Goal: Information Seeking & Learning: Learn about a topic

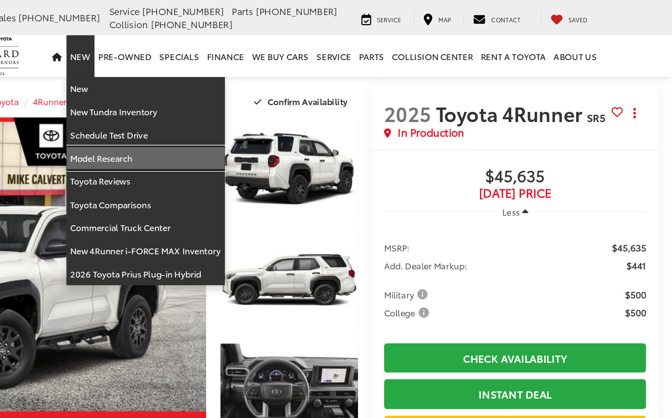
click at [223, 120] on link "Model Research" at bounding box center [282, 117] width 118 height 17
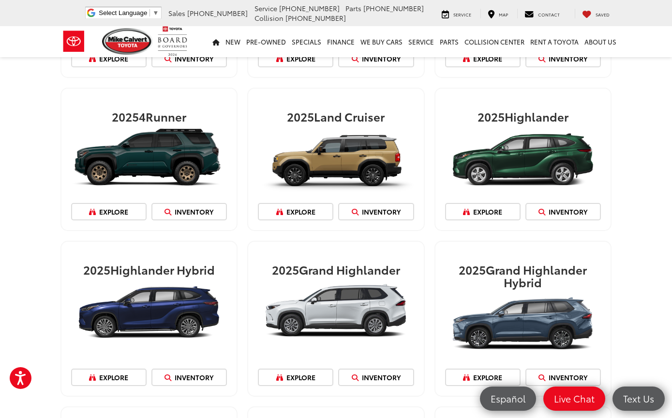
scroll to position [762, 0]
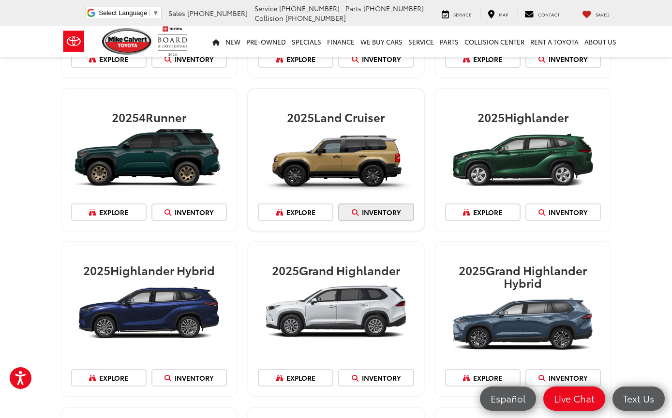
click at [381, 203] on link "Inventory" at bounding box center [375, 211] width 75 height 17
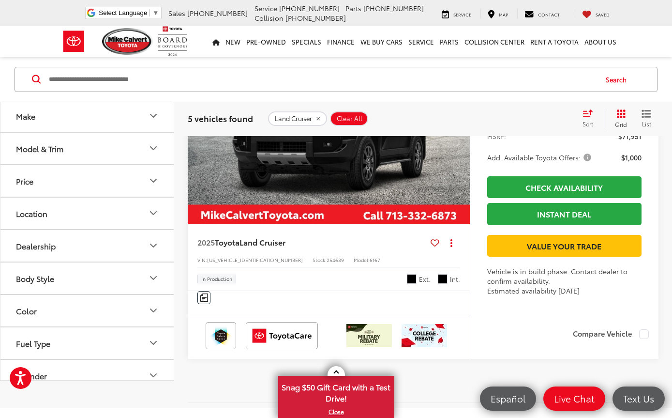
scroll to position [1747, 0]
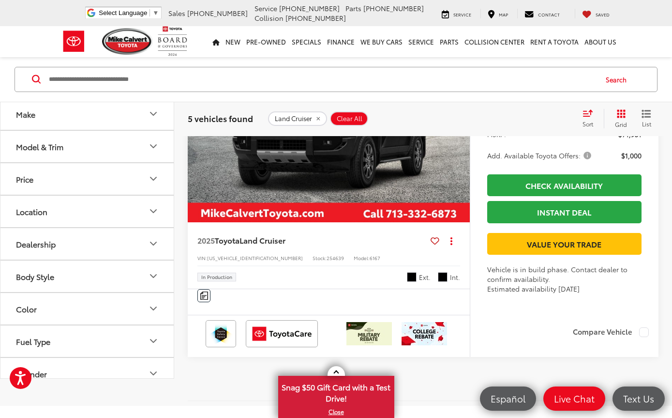
click at [345, 223] on img "2025 Toyota Land Cruiser Land Cruiser 0" at bounding box center [329, 116] width 284 height 212
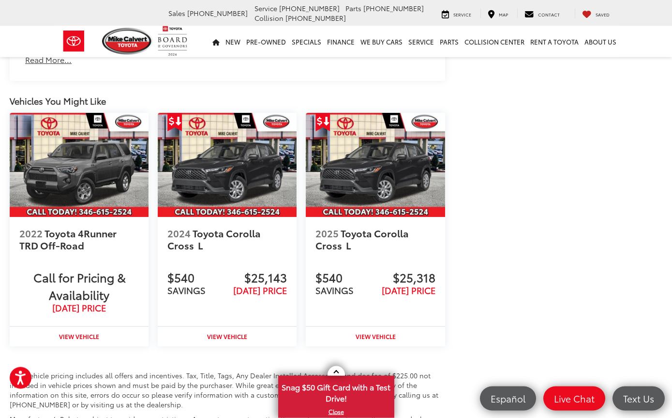
scroll to position [1310, 0]
click at [34, 170] on img at bounding box center [79, 165] width 139 height 104
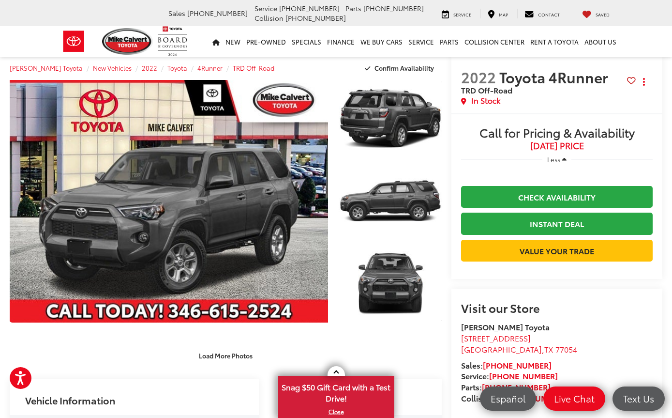
scroll to position [8, 0]
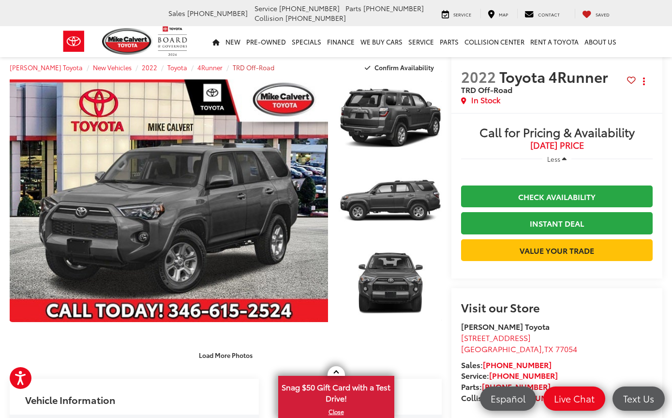
click at [233, 63] on span "TRD Off-Road" at bounding box center [254, 67] width 42 height 9
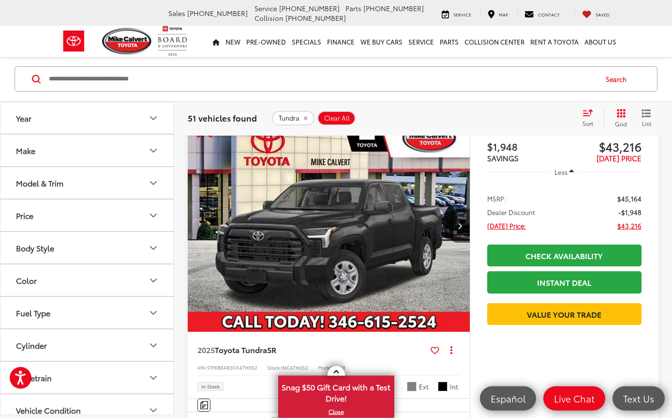
scroll to position [1560, 0]
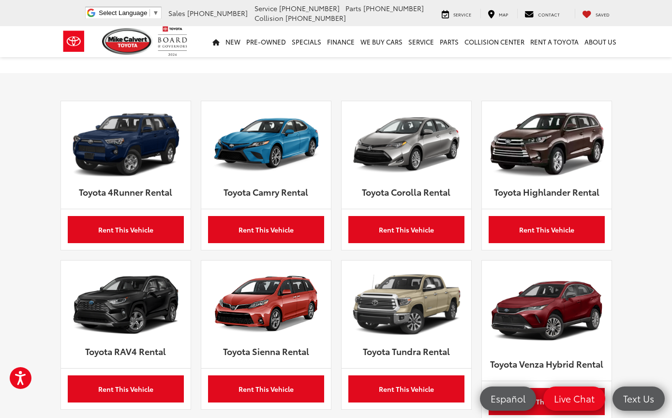
scroll to position [418, 0]
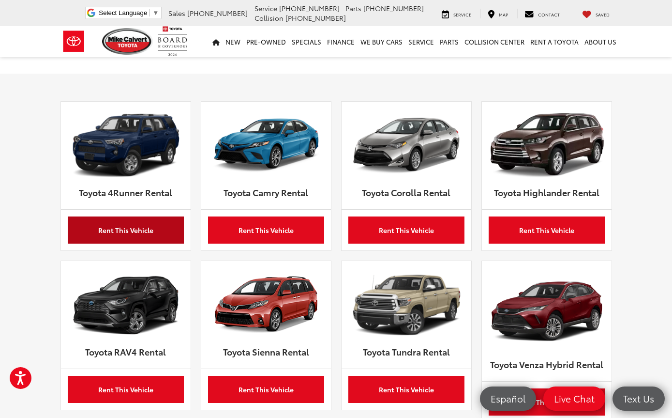
click at [100, 219] on link "Rent This Vehicle" at bounding box center [126, 229] width 116 height 27
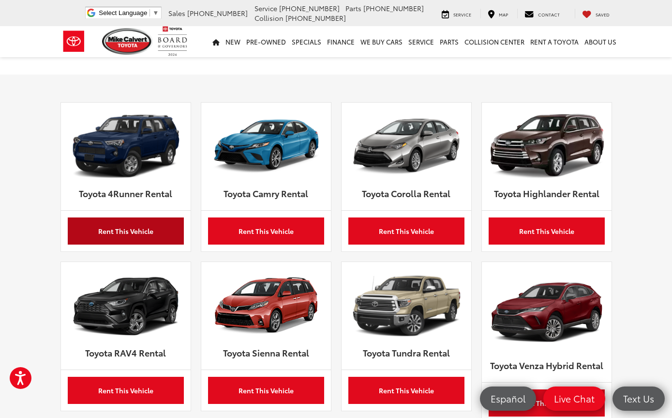
scroll to position [416, 0]
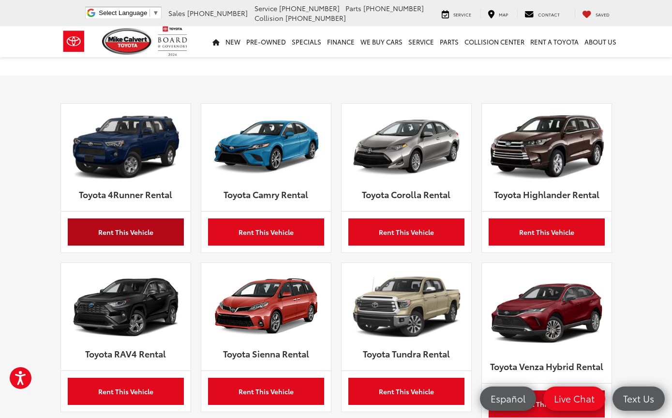
click at [111, 226] on link "Rent This Vehicle" at bounding box center [126, 231] width 116 height 27
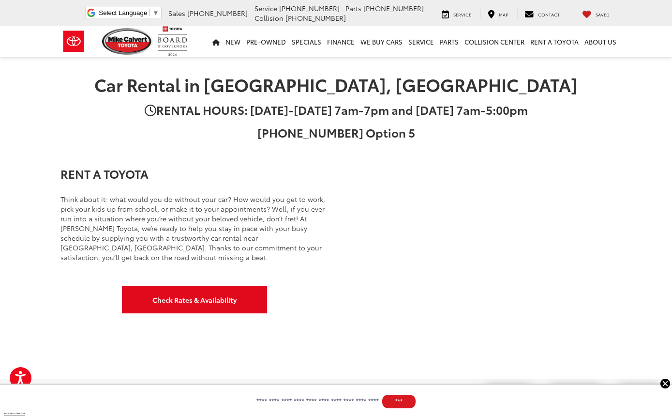
scroll to position [112, 0]
click at [223, 42] on link "Home" at bounding box center [216, 41] width 13 height 31
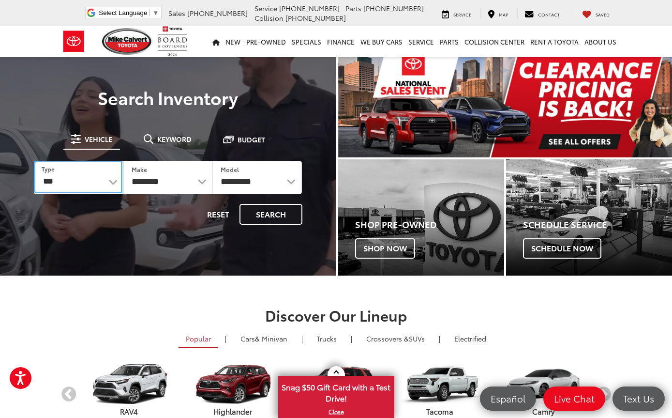
click at [104, 191] on select "*** *** **** *********" at bounding box center [78, 177] width 89 height 32
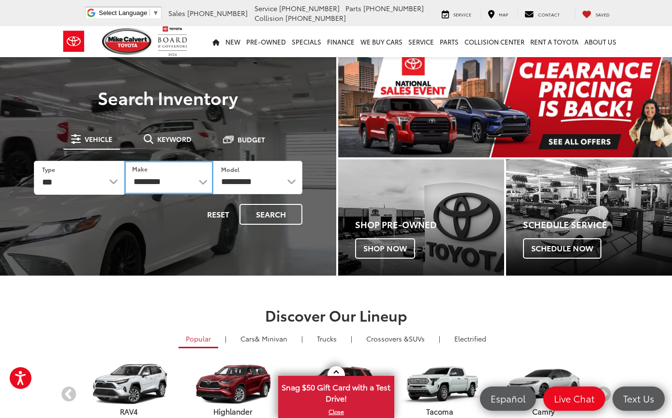
click at [197, 183] on select "**********" at bounding box center [168, 177] width 89 height 33
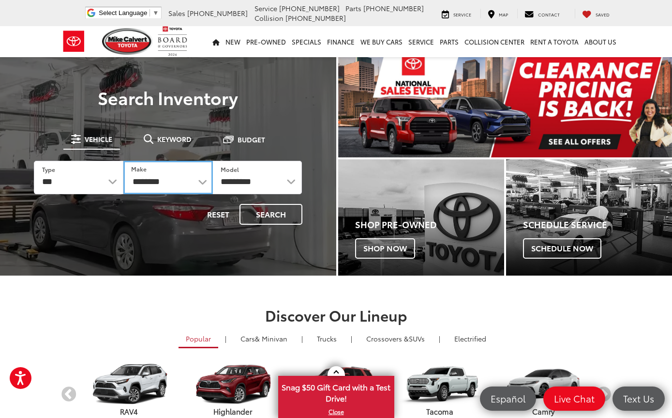
select select "******"
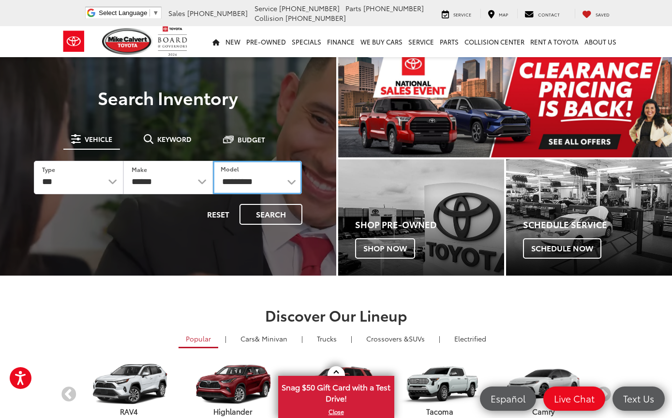
click at [254, 173] on select "**********" at bounding box center [258, 177] width 90 height 33
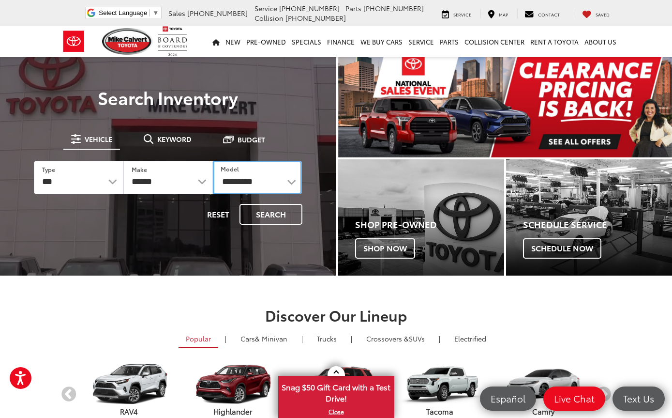
select select "**********"
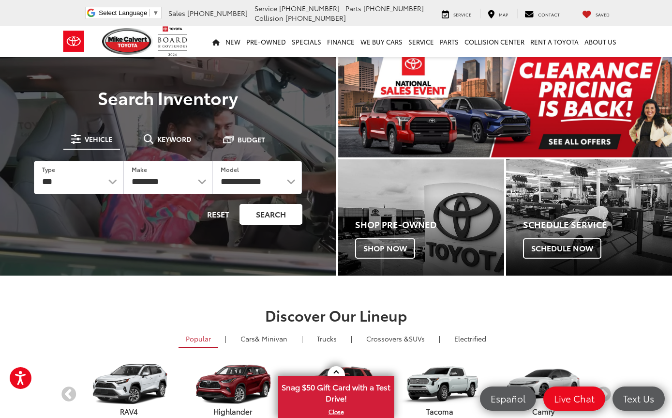
click at [268, 213] on button "Search" at bounding box center [271, 214] width 63 height 21
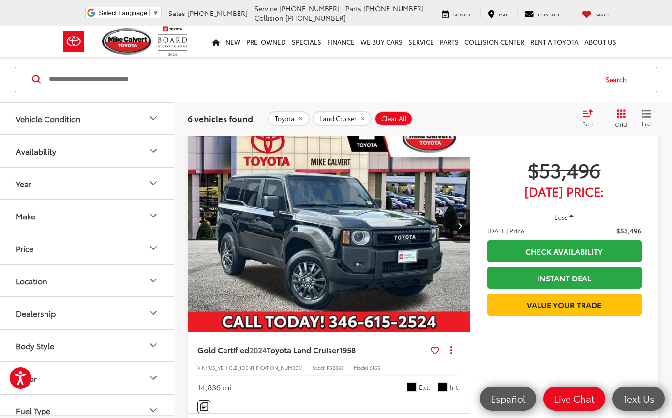
scroll to position [70, 0]
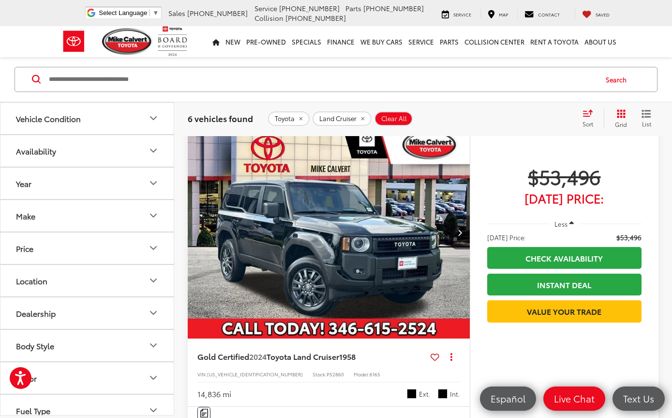
click at [393, 255] on img "2024 Toyota Land Cruiser 1958 0" at bounding box center [329, 232] width 284 height 212
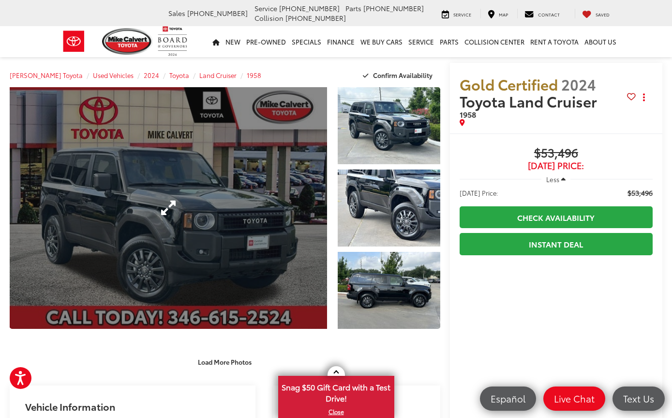
click at [291, 244] on link "Expand Photo 0" at bounding box center [168, 207] width 317 height 241
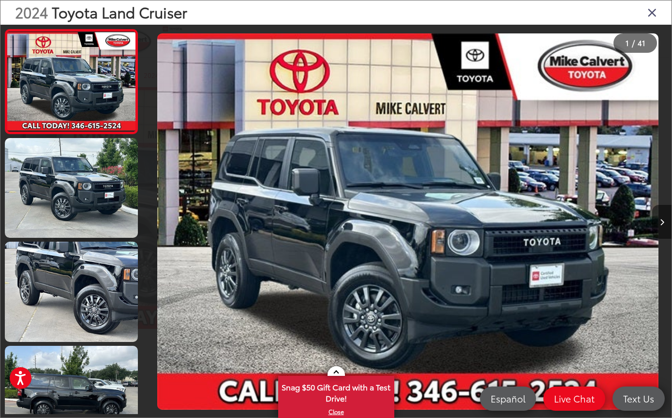
click at [660, 225] on icon "Next image" at bounding box center [662, 222] width 4 height 7
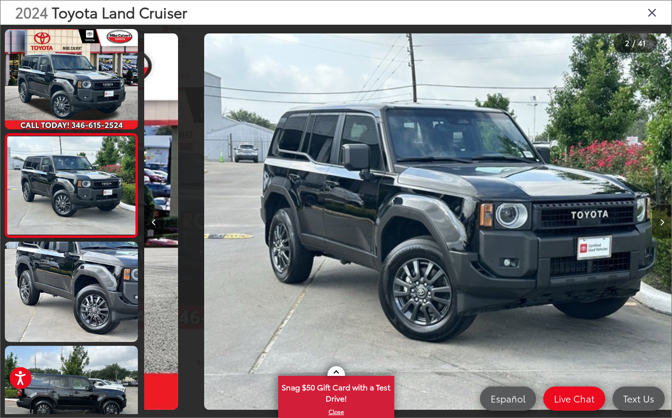
scroll to position [0, 527]
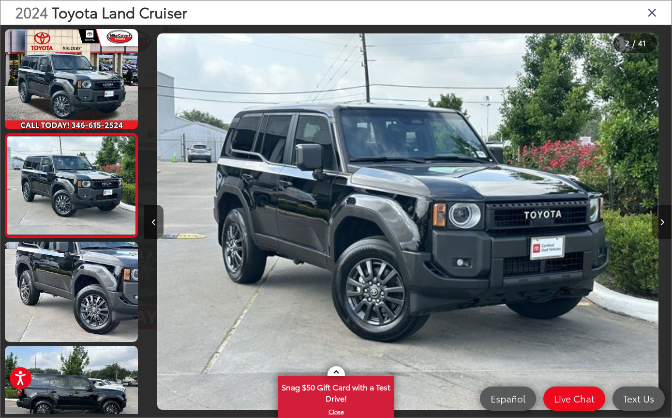
click at [660, 237] on button "Next image" at bounding box center [661, 222] width 19 height 34
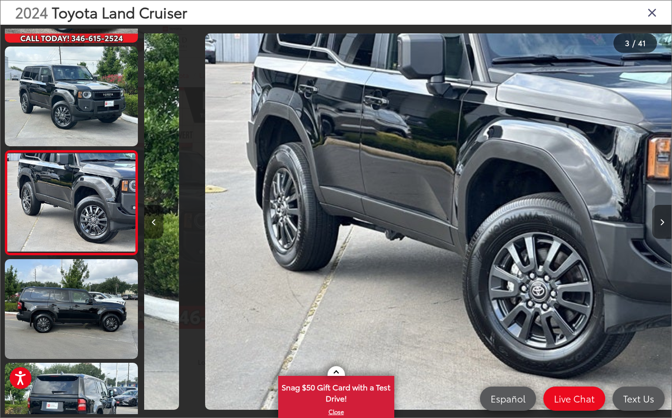
scroll to position [0, 1054]
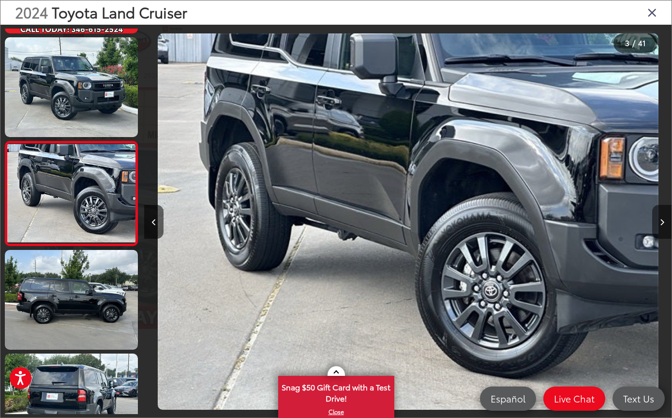
click at [657, 229] on button "Next image" at bounding box center [661, 222] width 19 height 34
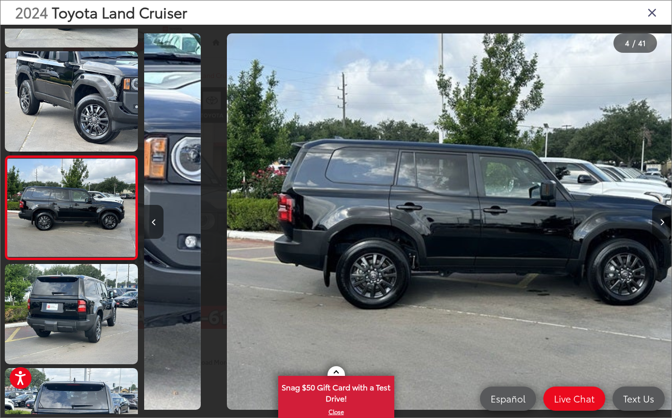
scroll to position [200, 0]
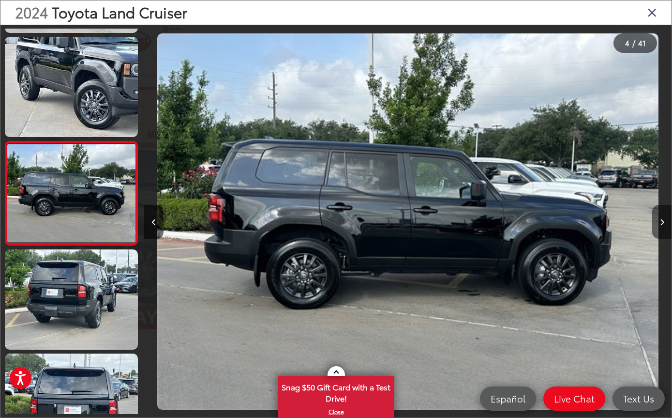
click at [664, 225] on icon "Next image" at bounding box center [662, 222] width 4 height 7
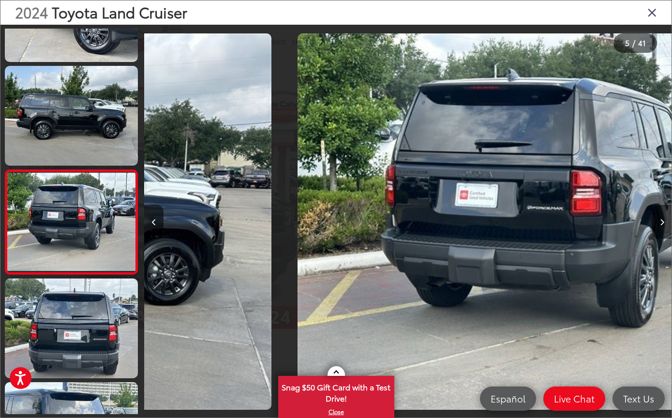
scroll to position [303, 0]
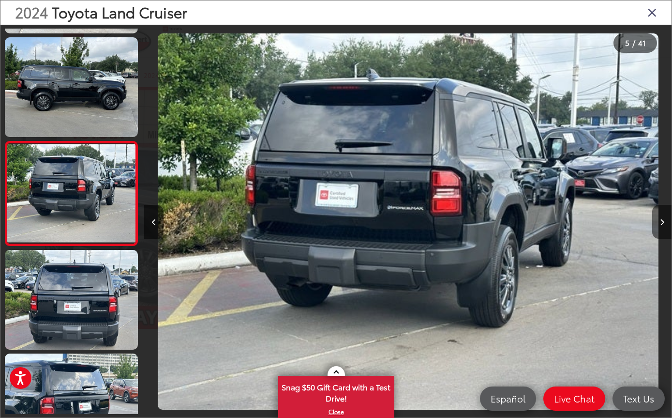
click at [658, 239] on button "Next image" at bounding box center [661, 222] width 19 height 34
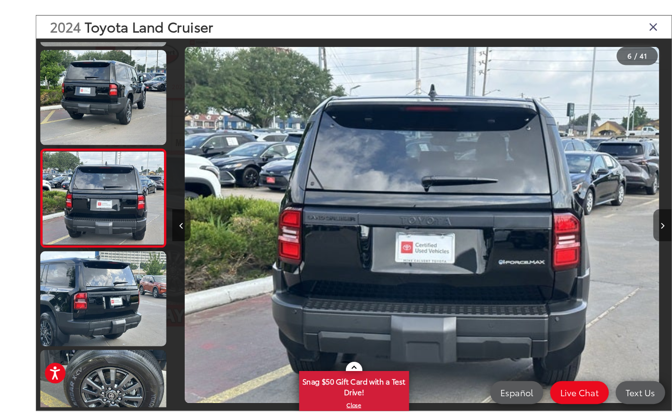
scroll to position [1, 0]
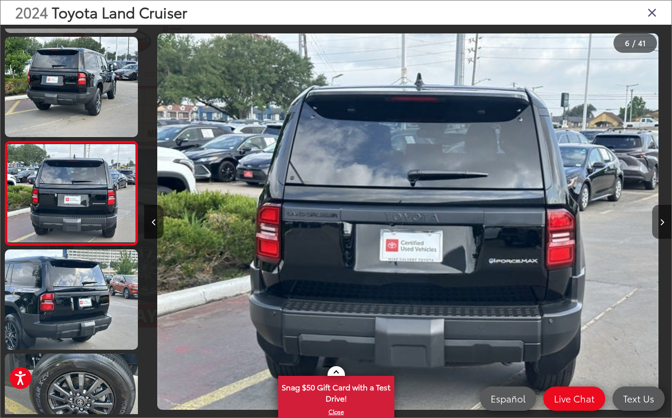
click at [665, 233] on button "Next image" at bounding box center [661, 222] width 19 height 34
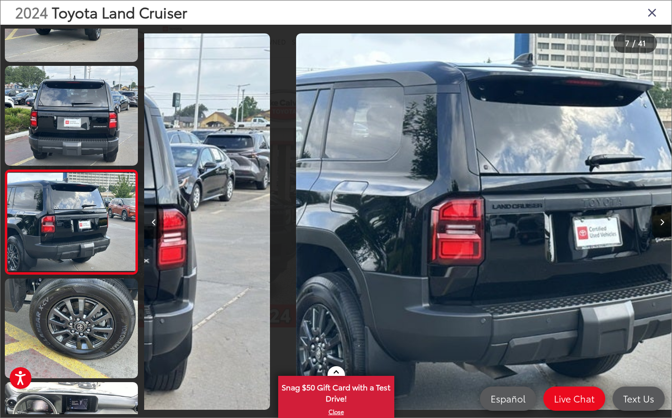
scroll to position [511, 0]
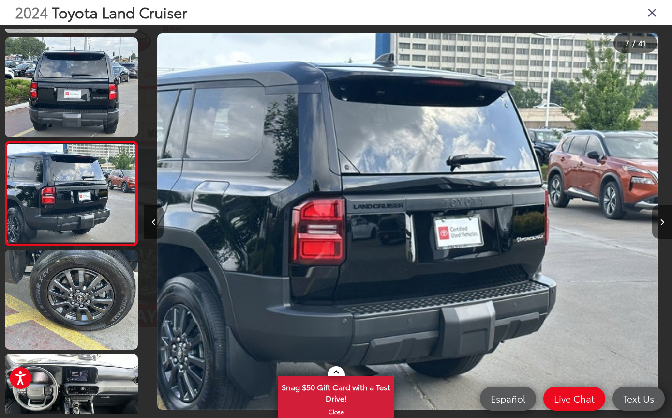
click at [666, 239] on button "Next image" at bounding box center [661, 222] width 19 height 34
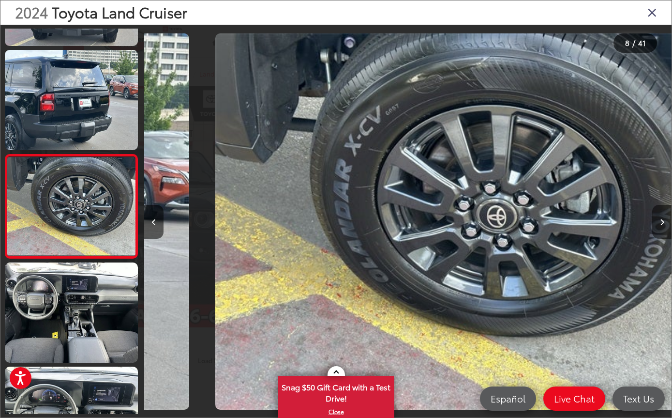
scroll to position [0, 3690]
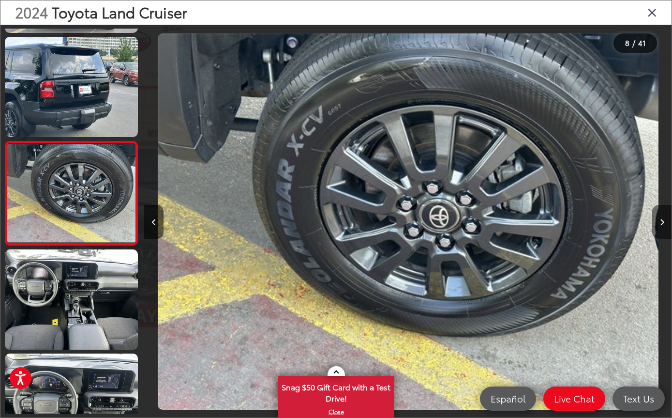
click at [668, 239] on button "Next image" at bounding box center [661, 222] width 19 height 34
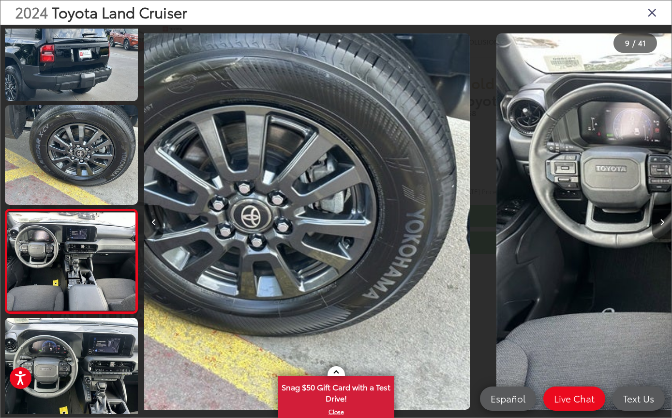
click at [668, 239] on button "Next image" at bounding box center [661, 222] width 19 height 34
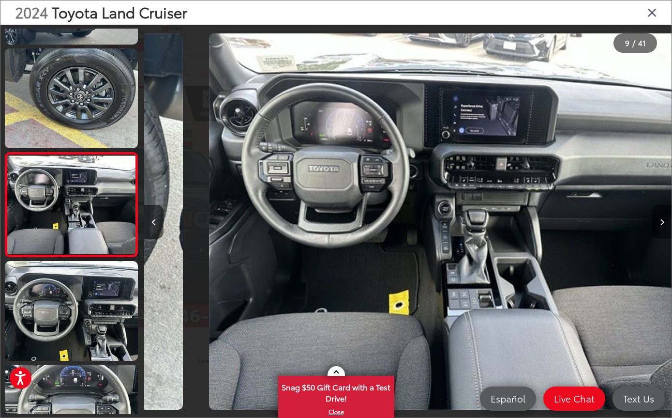
scroll to position [0, 0]
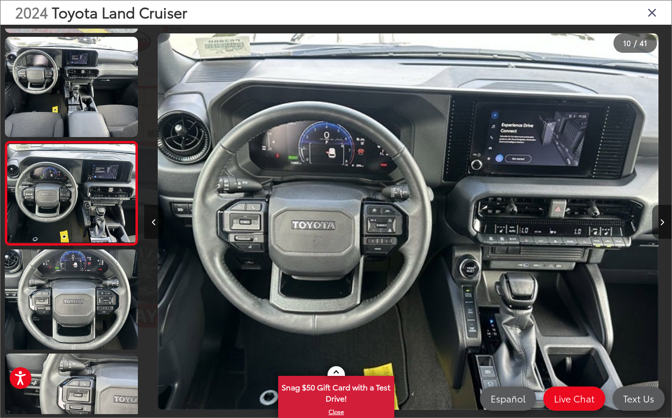
click at [163, 237] on button "Previous image" at bounding box center [153, 222] width 19 height 34
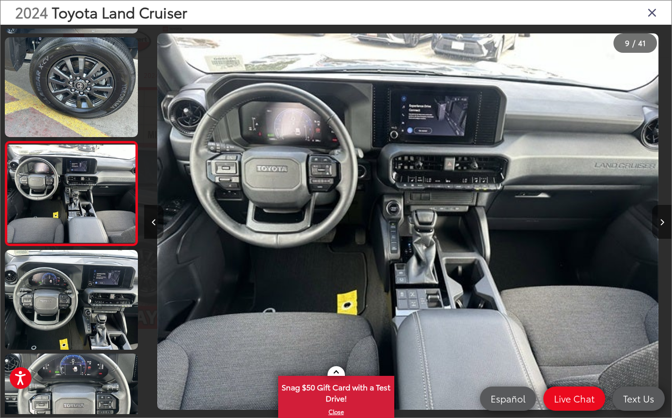
click at [653, 238] on button "Next image" at bounding box center [661, 222] width 19 height 34
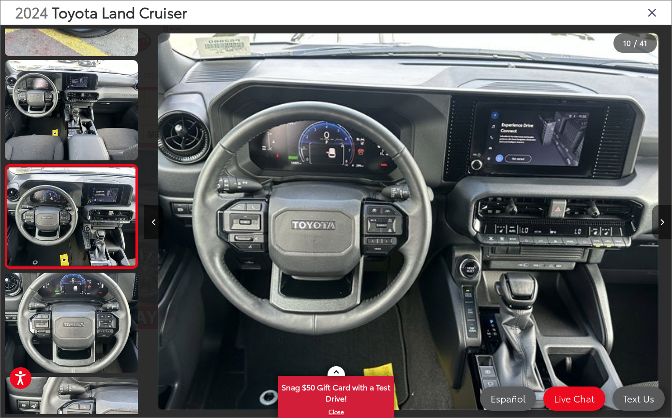
scroll to position [823, 0]
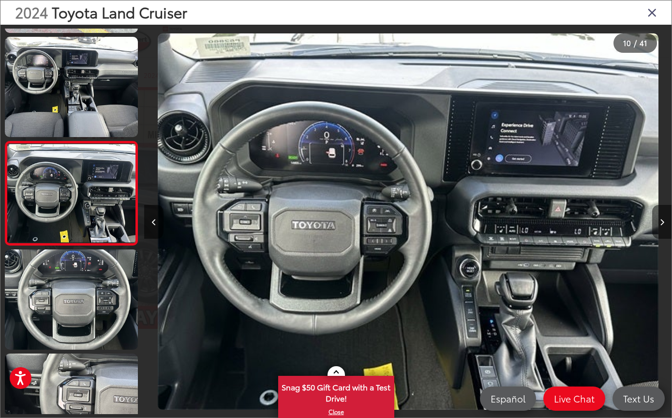
click at [653, 234] on button "Next image" at bounding box center [661, 222] width 19 height 34
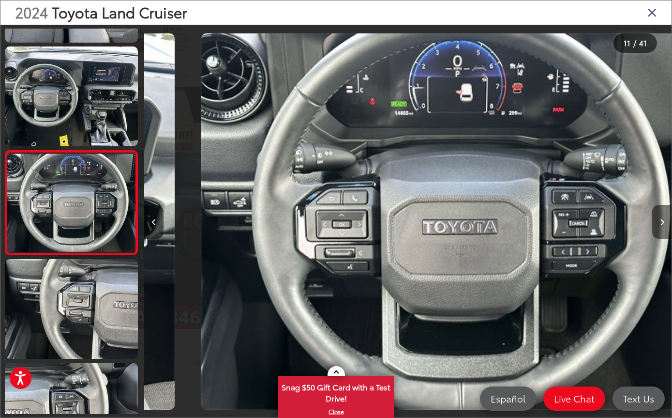
scroll to position [0, 5272]
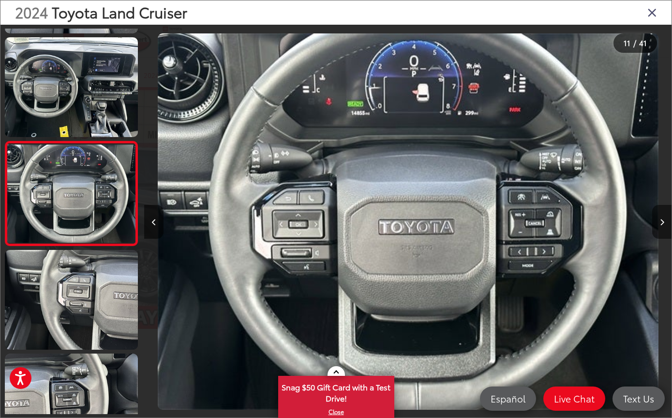
click at [659, 239] on button "Next image" at bounding box center [661, 222] width 19 height 34
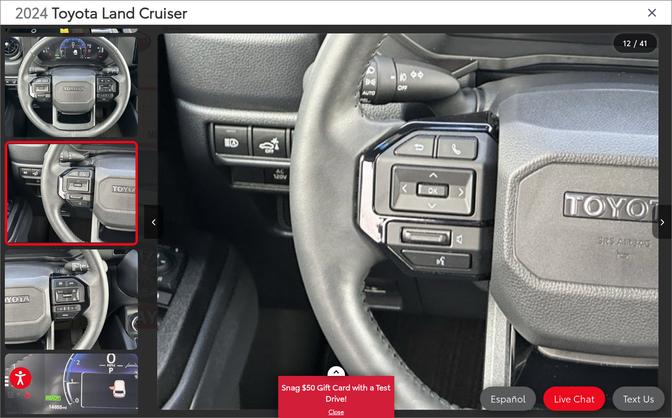
click at [661, 225] on icon "Next image" at bounding box center [662, 222] width 4 height 7
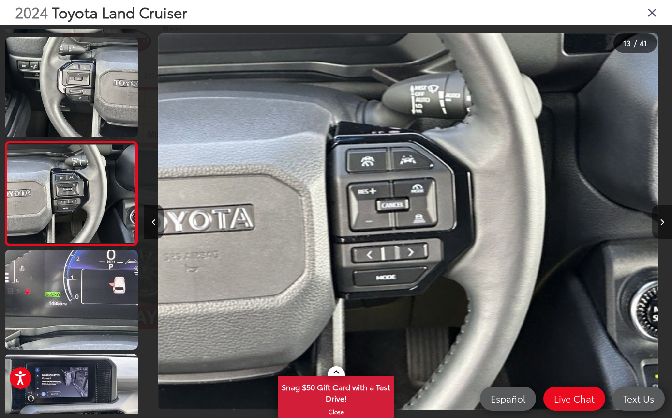
click at [667, 229] on button "Next image" at bounding box center [661, 222] width 19 height 34
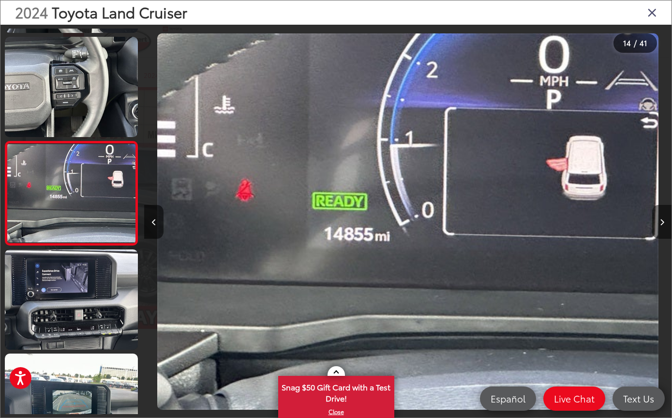
click at [667, 231] on button "Next image" at bounding box center [661, 222] width 19 height 34
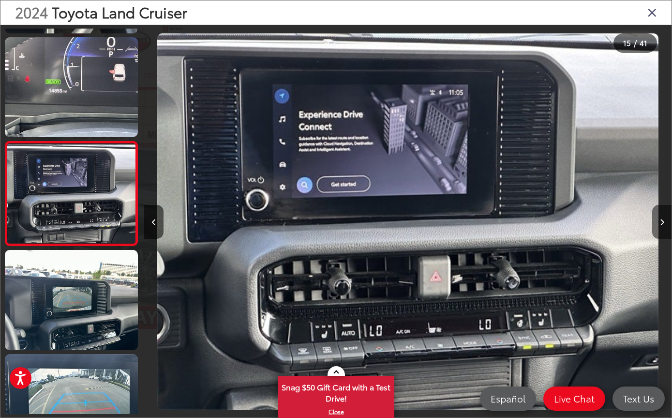
click at [667, 231] on button "Next image" at bounding box center [661, 222] width 19 height 34
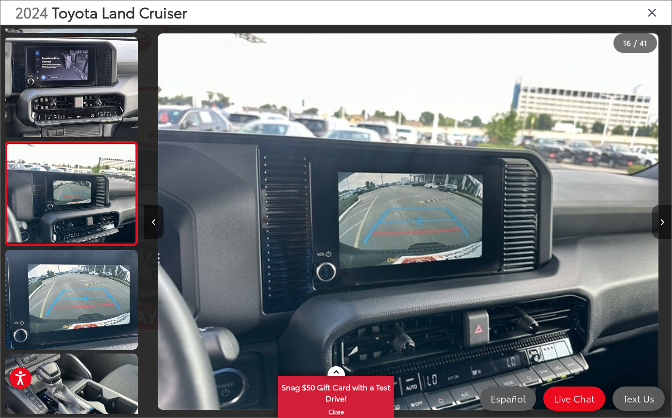
click at [666, 238] on button "Next image" at bounding box center [661, 222] width 19 height 34
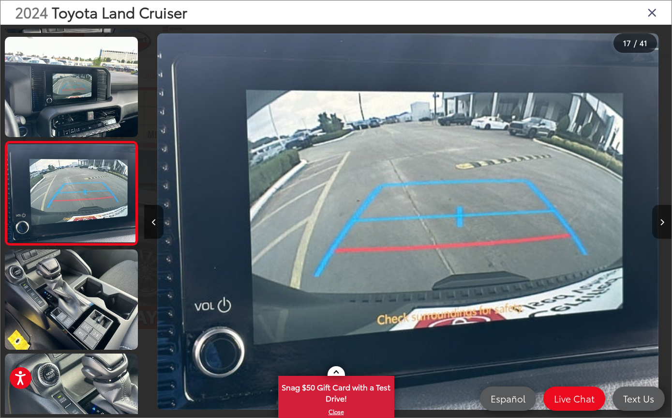
click at [666, 236] on button "Next image" at bounding box center [661, 222] width 19 height 34
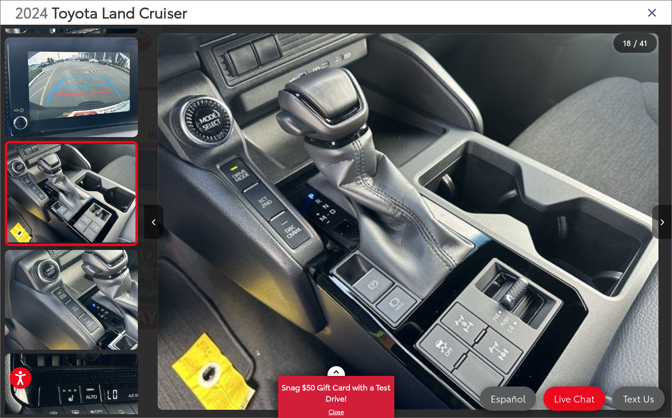
click at [666, 233] on button "Next image" at bounding box center [661, 222] width 19 height 34
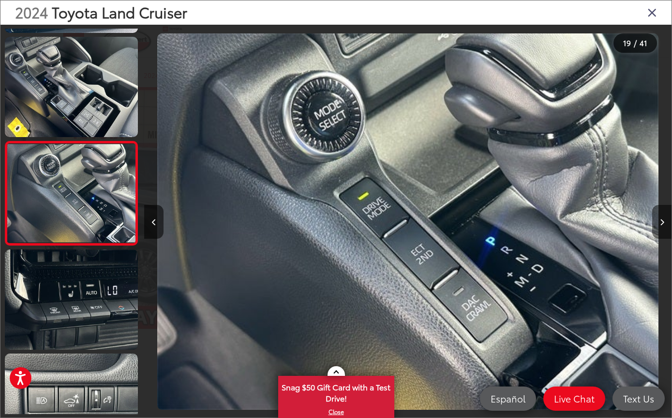
click at [666, 235] on button "Next image" at bounding box center [661, 222] width 19 height 34
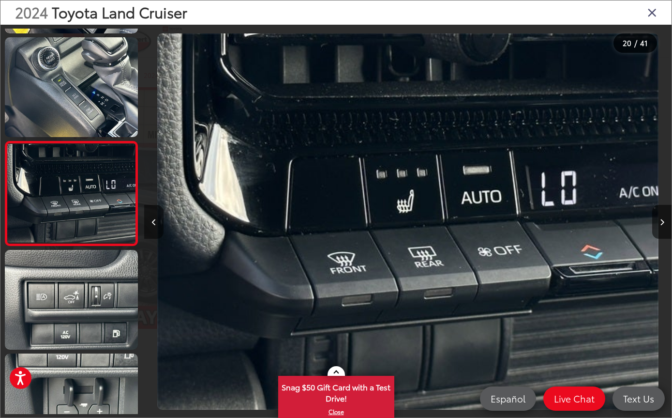
click at [151, 232] on button "Previous image" at bounding box center [153, 222] width 19 height 34
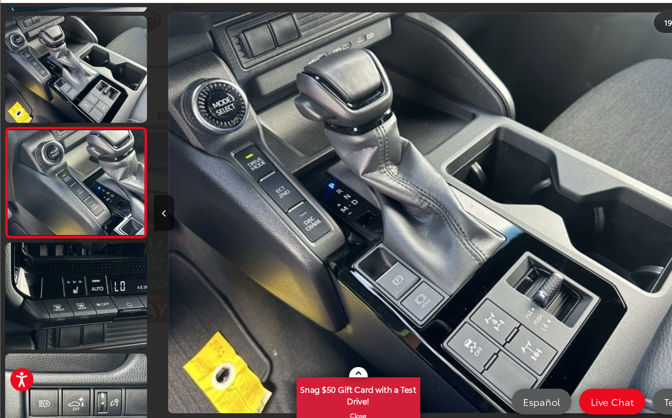
click at [605, 177] on div at bounding box center [606, 221] width 132 height 393
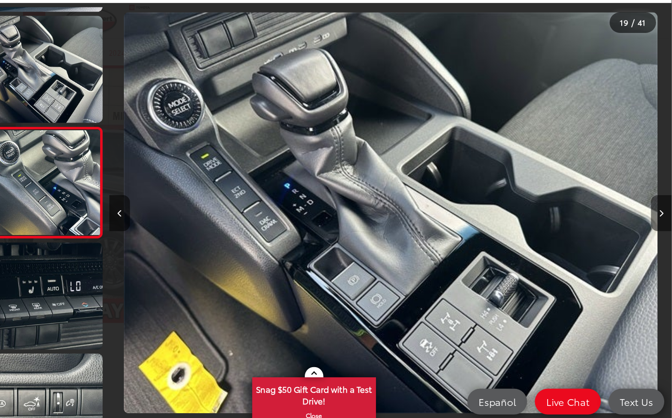
click at [652, 205] on button "Next image" at bounding box center [661, 222] width 19 height 34
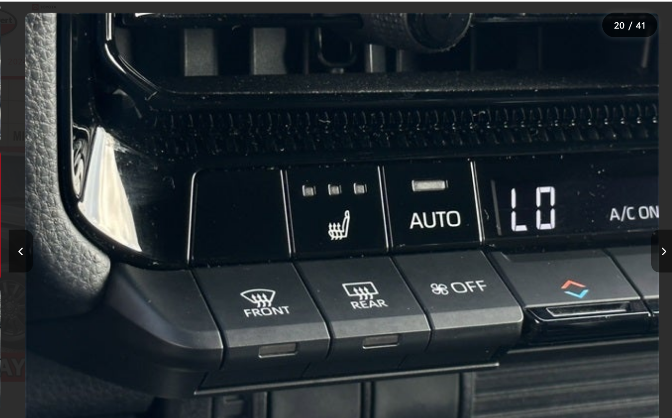
scroll to position [0, 0]
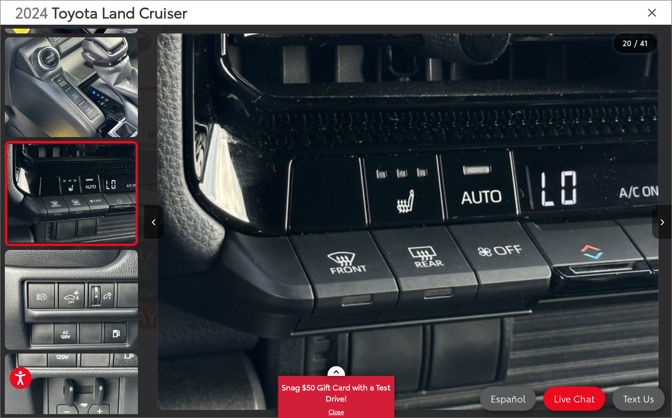
click at [665, 235] on button "Next image" at bounding box center [661, 222] width 19 height 34
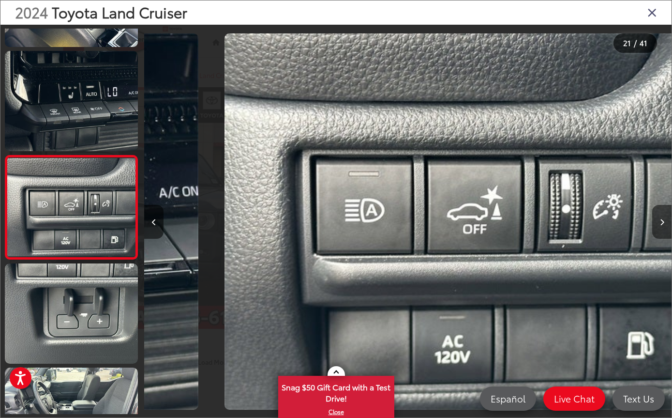
scroll to position [1964, 0]
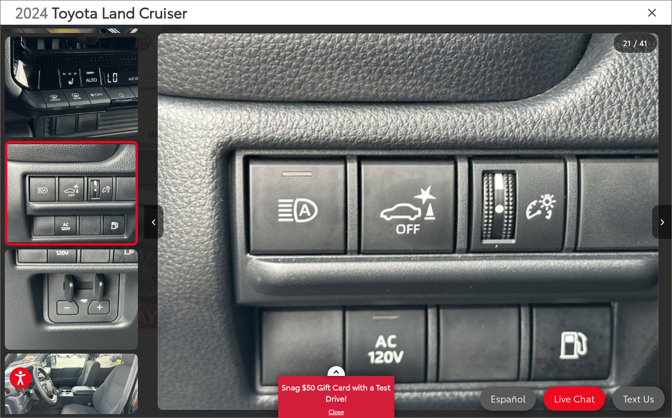
click at [659, 239] on button "Next image" at bounding box center [661, 222] width 19 height 34
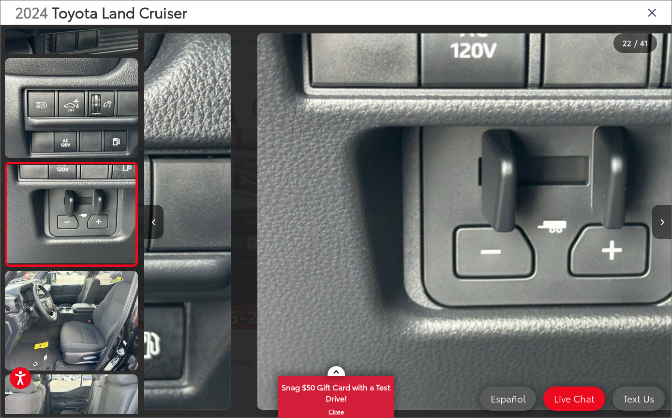
scroll to position [2068, 0]
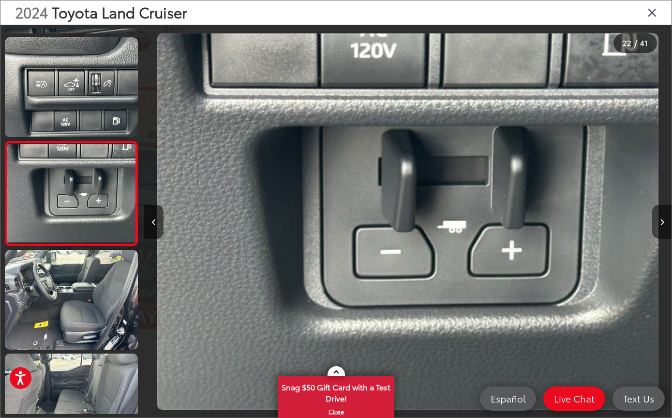
click at [659, 228] on button "Next image" at bounding box center [661, 222] width 19 height 34
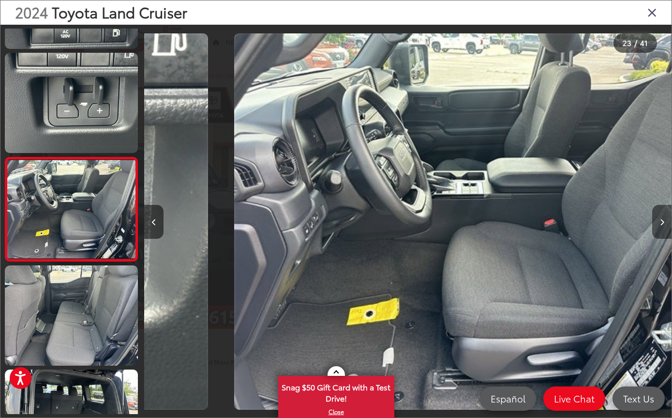
scroll to position [2172, 0]
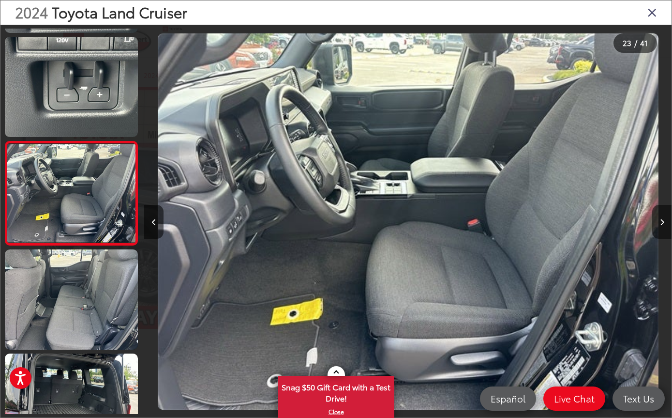
click at [659, 238] on button "Next image" at bounding box center [661, 222] width 19 height 34
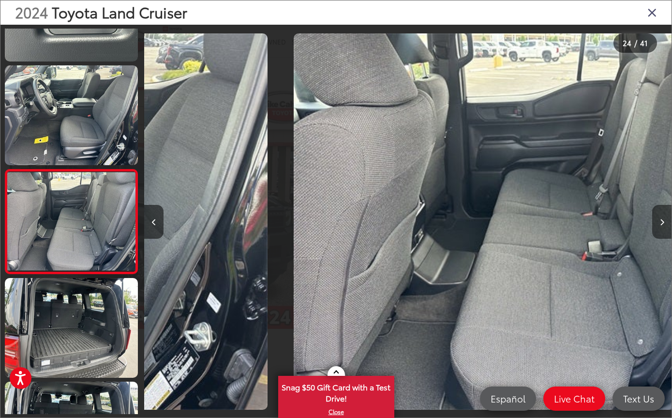
scroll to position [0, 12126]
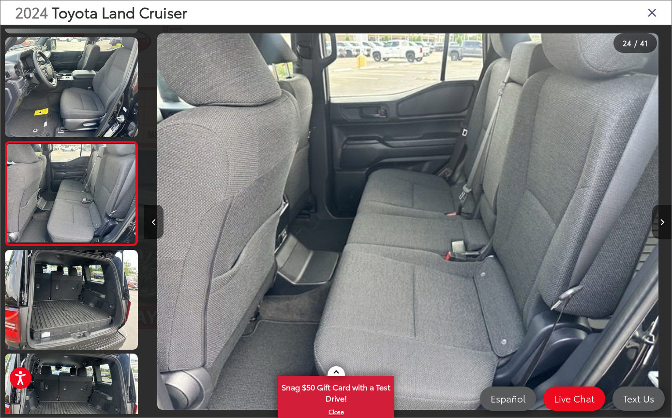
click at [657, 232] on button "Next image" at bounding box center [661, 222] width 19 height 34
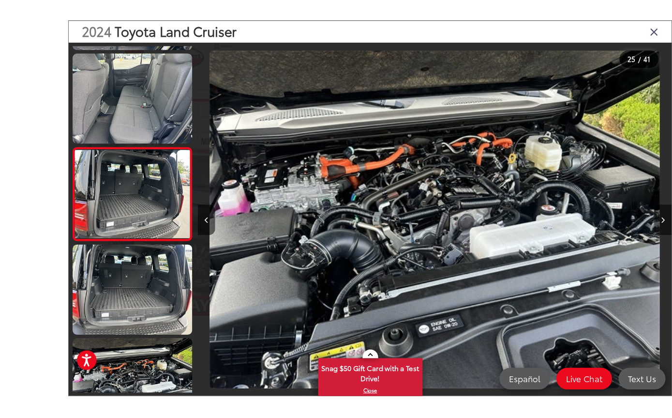
scroll to position [3, 0]
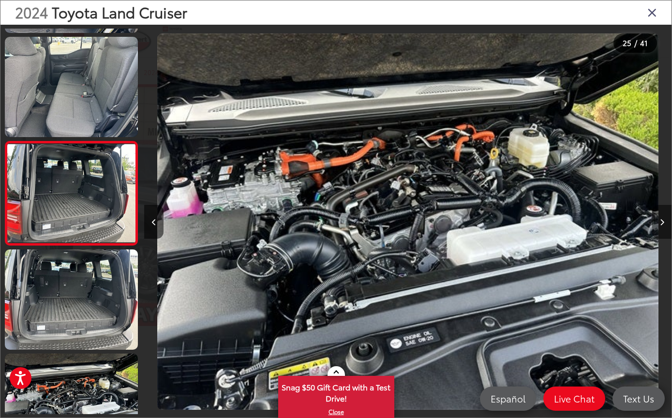
click at [659, 234] on button "Next image" at bounding box center [661, 222] width 19 height 34
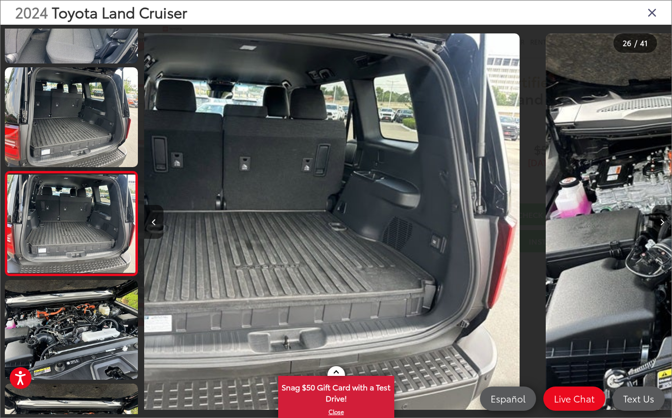
scroll to position [2483, 0]
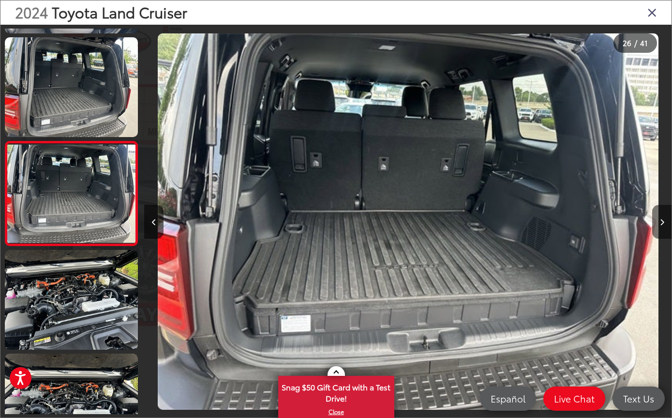
click at [659, 232] on button "Next image" at bounding box center [661, 222] width 19 height 34
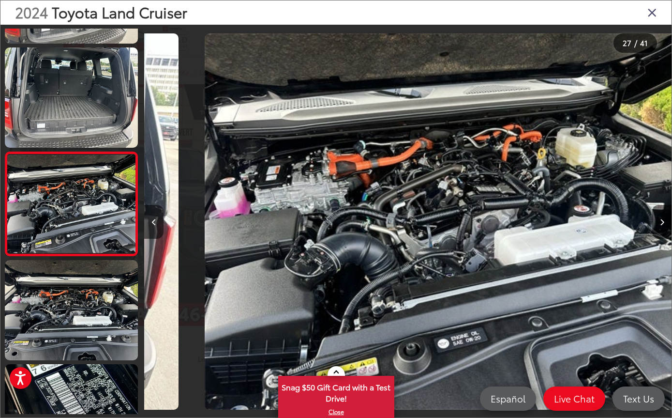
scroll to position [2587, 0]
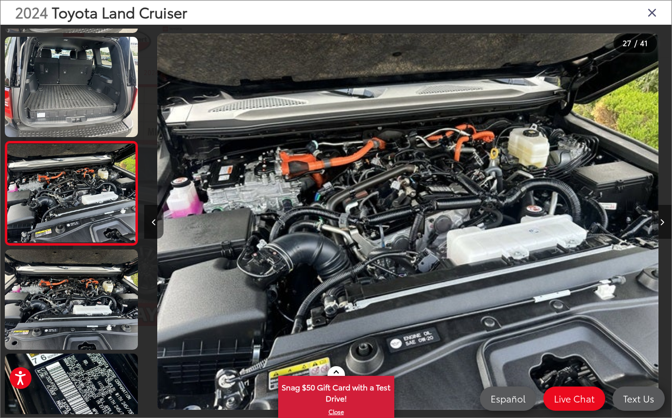
click at [659, 234] on button "Next image" at bounding box center [661, 222] width 19 height 34
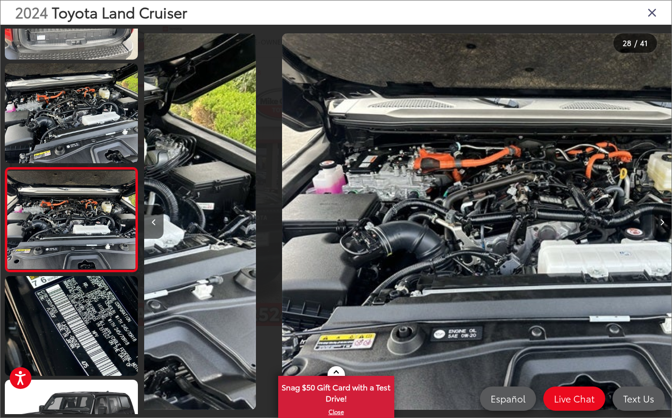
scroll to position [0, 14234]
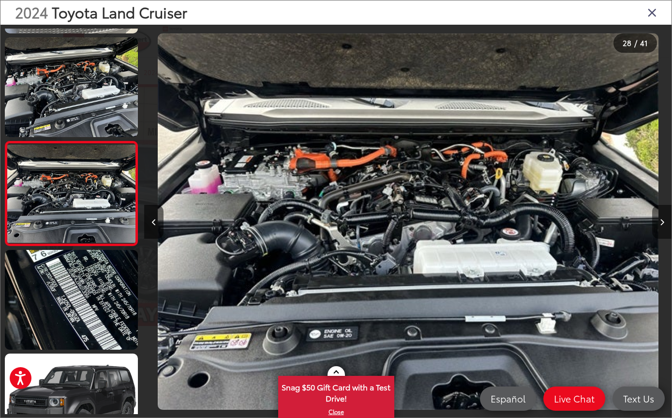
click at [666, 229] on button "Next image" at bounding box center [661, 222] width 19 height 34
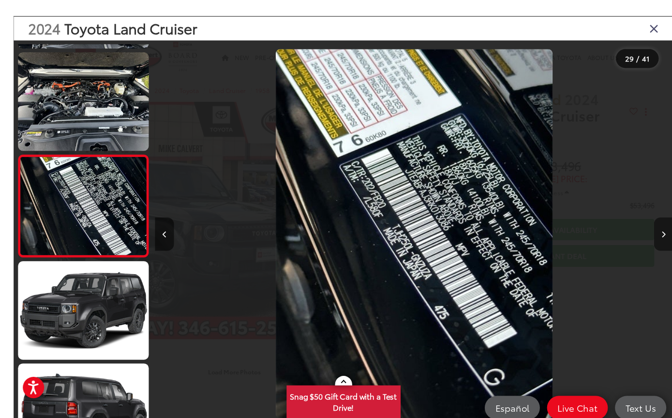
scroll to position [0, 14763]
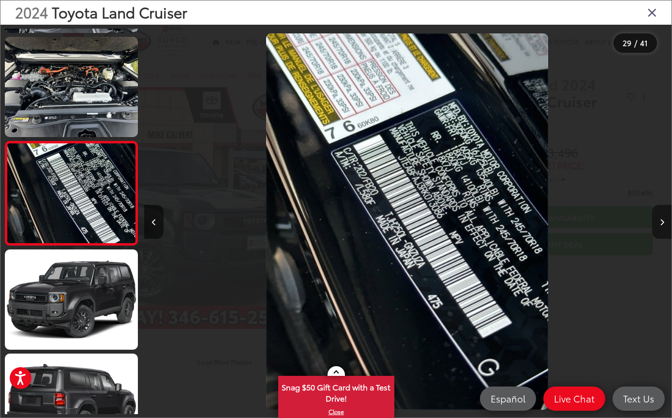
click at [665, 231] on button "Next image" at bounding box center [661, 222] width 19 height 34
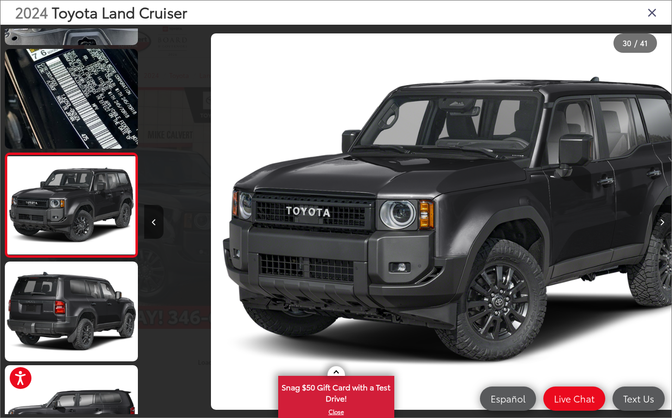
scroll to position [2898, 0]
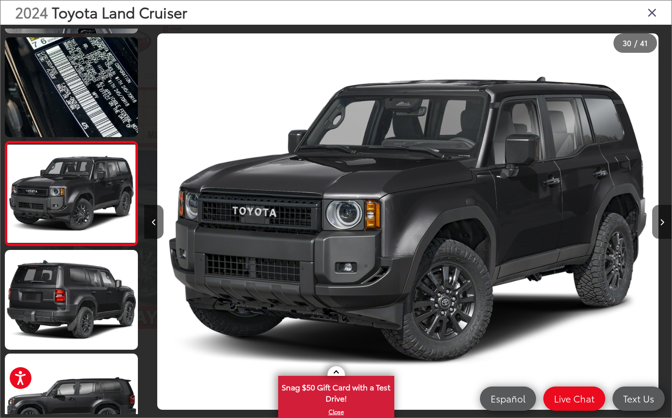
click at [662, 225] on icon "Next image" at bounding box center [662, 222] width 4 height 7
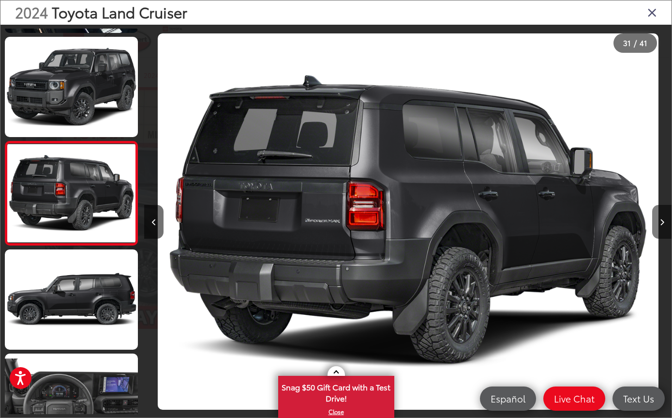
click at [659, 239] on button "Next image" at bounding box center [661, 222] width 19 height 34
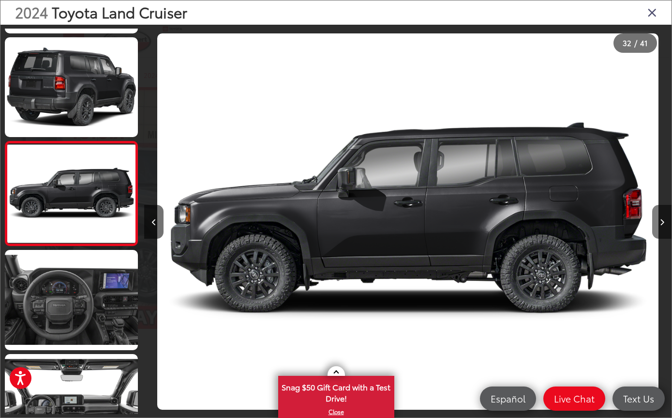
click at [653, 239] on button "Next image" at bounding box center [661, 222] width 19 height 34
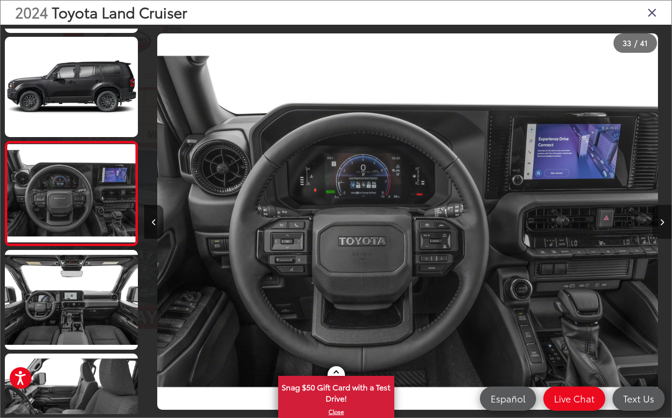
click at [660, 225] on icon "Next image" at bounding box center [662, 222] width 4 height 7
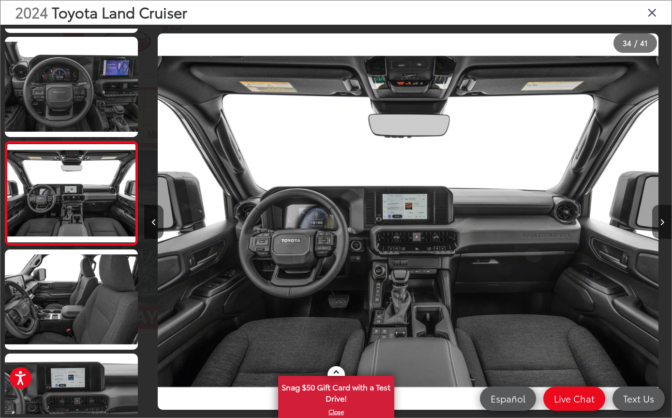
click at [666, 229] on button "Next image" at bounding box center [661, 222] width 19 height 34
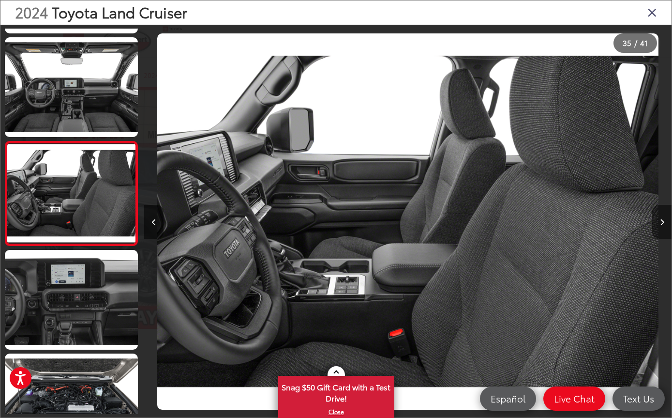
click at [667, 227] on button "Next image" at bounding box center [661, 222] width 19 height 34
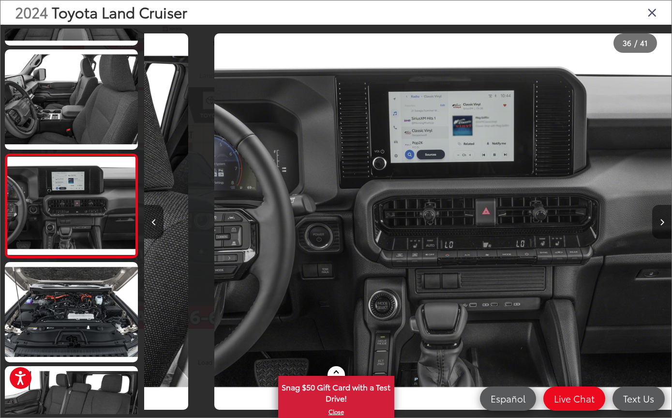
scroll to position [3521, 0]
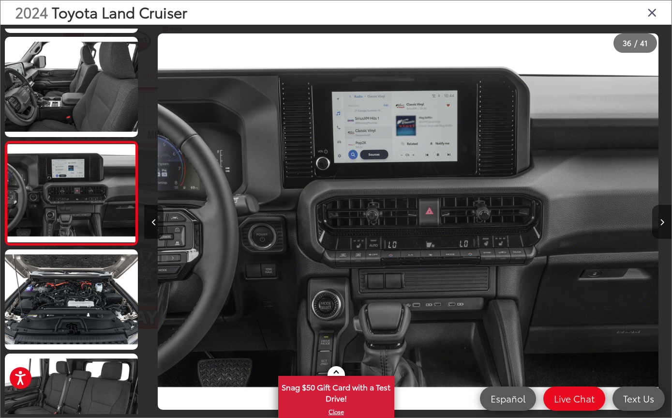
click at [654, 234] on button "Next image" at bounding box center [661, 222] width 19 height 34
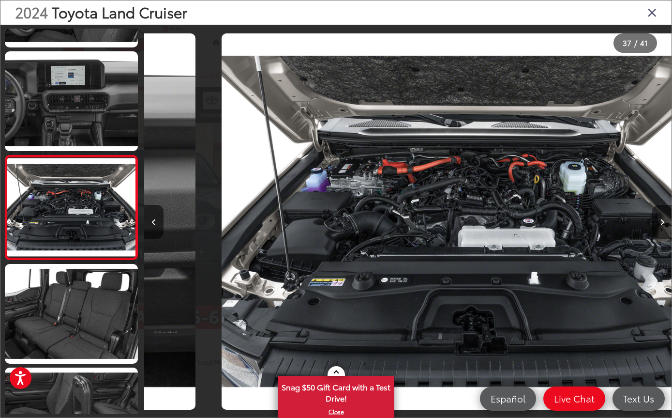
scroll to position [3625, 0]
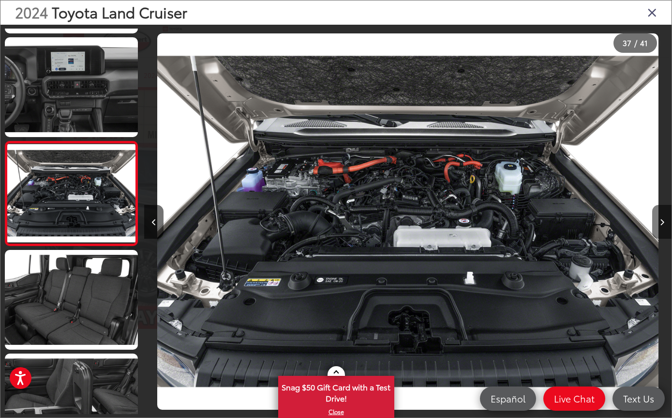
click at [657, 234] on button "Next image" at bounding box center [661, 222] width 19 height 34
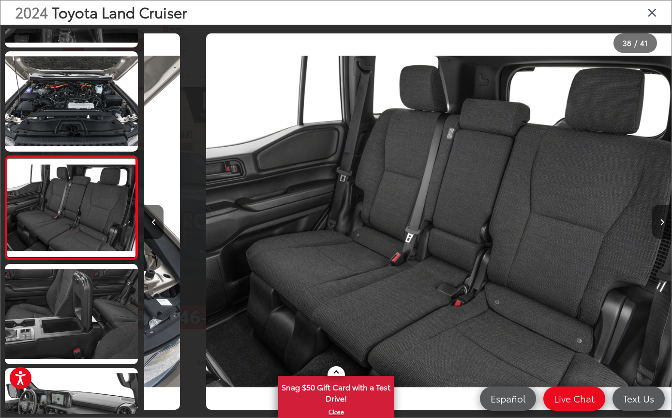
scroll to position [3729, 0]
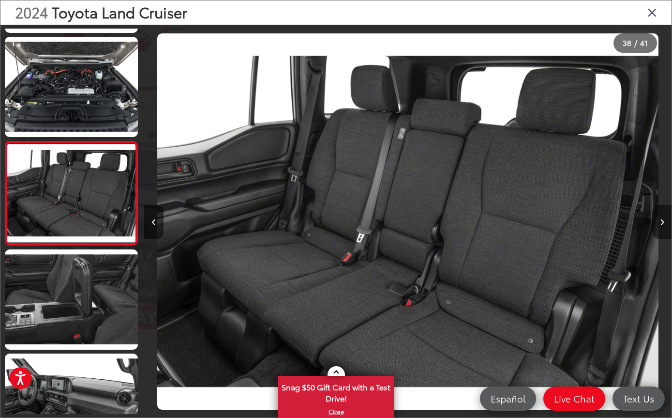
click at [659, 236] on button "Next image" at bounding box center [661, 222] width 19 height 34
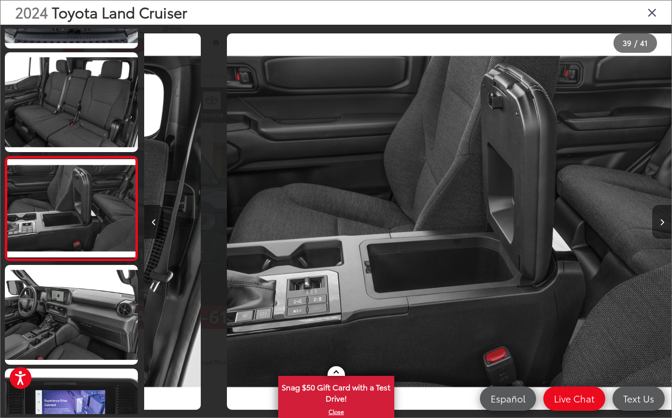
scroll to position [0, 20034]
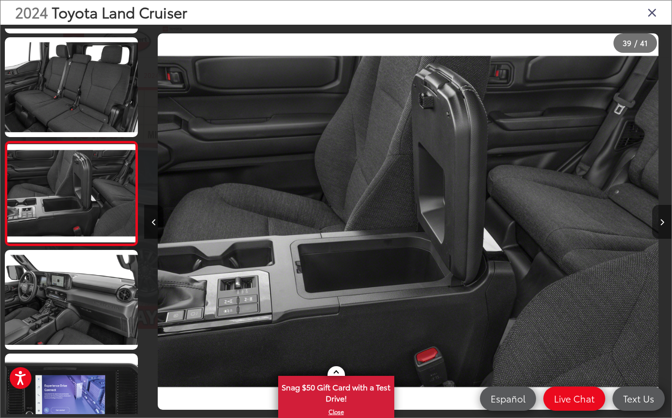
click at [656, 238] on button "Next image" at bounding box center [661, 222] width 19 height 34
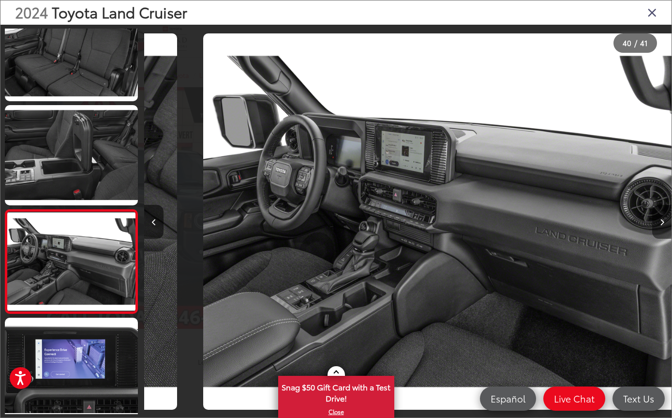
scroll to position [0, 20561]
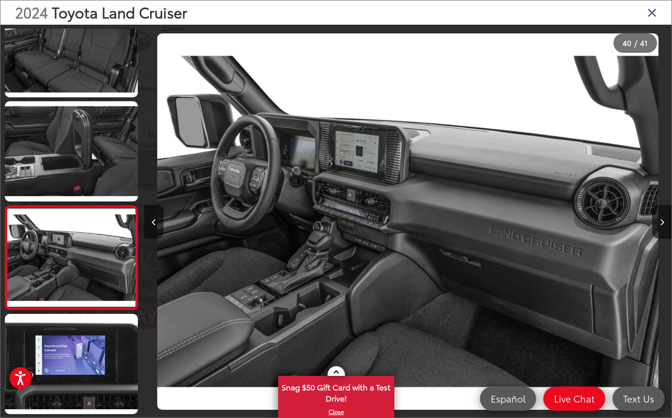
click at [0, 70] on div "40 / 41" at bounding box center [335, 233] width 671 height 417
click at [662, 225] on icon "Next image" at bounding box center [662, 222] width 4 height 7
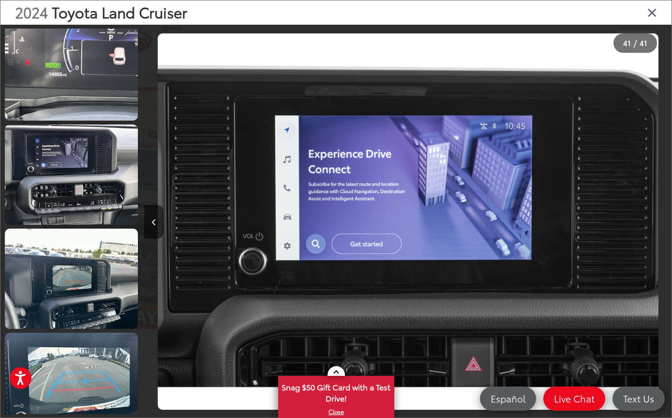
scroll to position [0, 0]
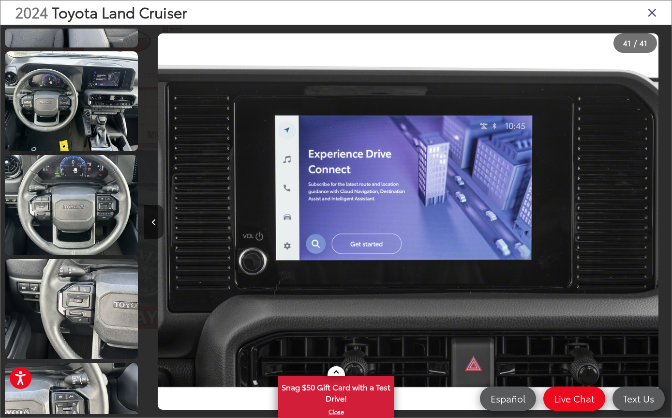
click at [656, 6] on icon "Close gallery" at bounding box center [652, 12] width 10 height 13
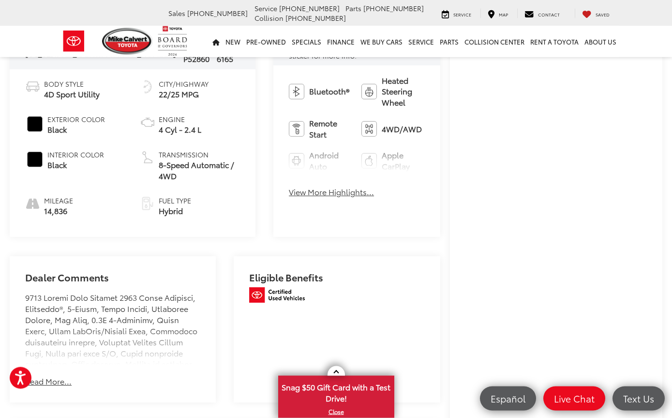
scroll to position [394, 0]
click at [292, 186] on button "View More Highlights..." at bounding box center [331, 191] width 85 height 11
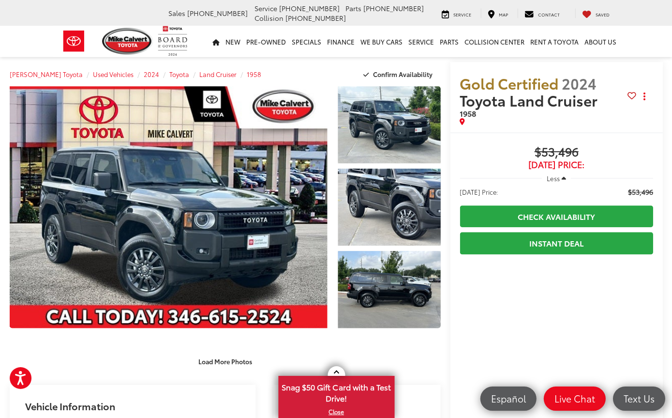
scroll to position [0, 0]
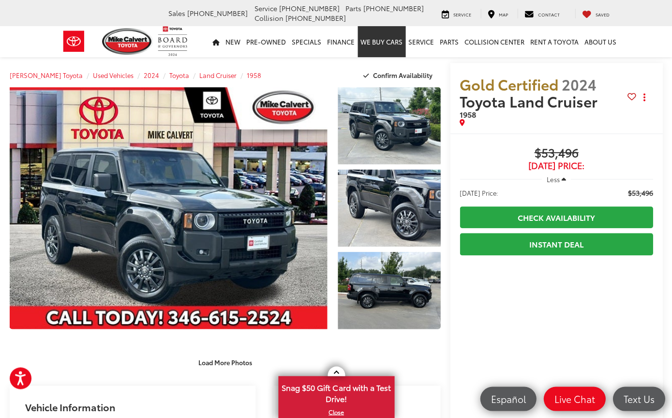
click at [384, 41] on link "WE BUY CARS" at bounding box center [382, 41] width 48 height 31
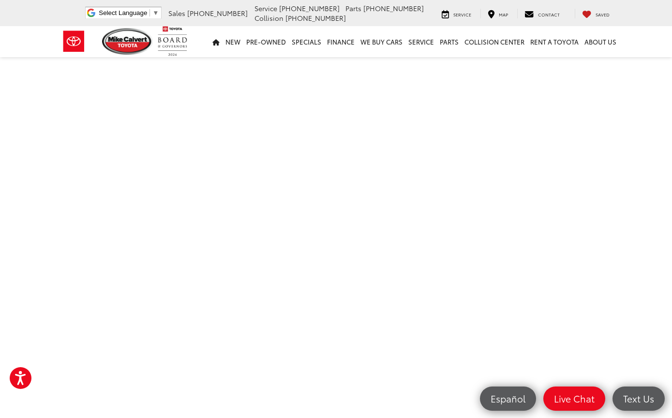
scroll to position [276, 0]
